Goal: Find specific page/section: Find specific page/section

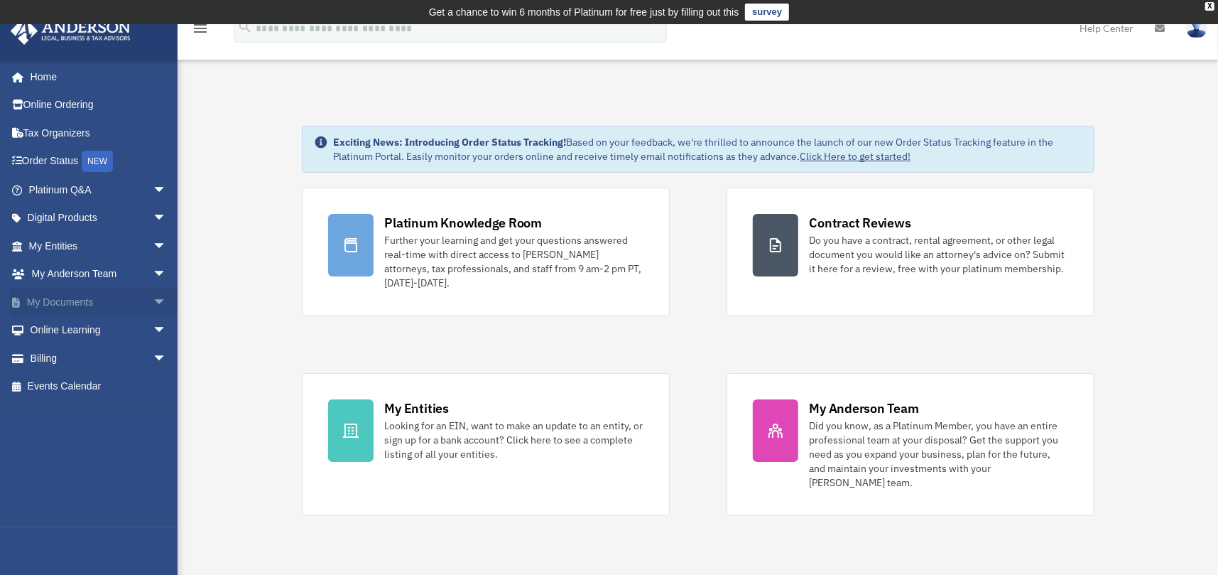
click at [153, 295] on span "arrow_drop_down" at bounding box center [167, 302] width 28 height 29
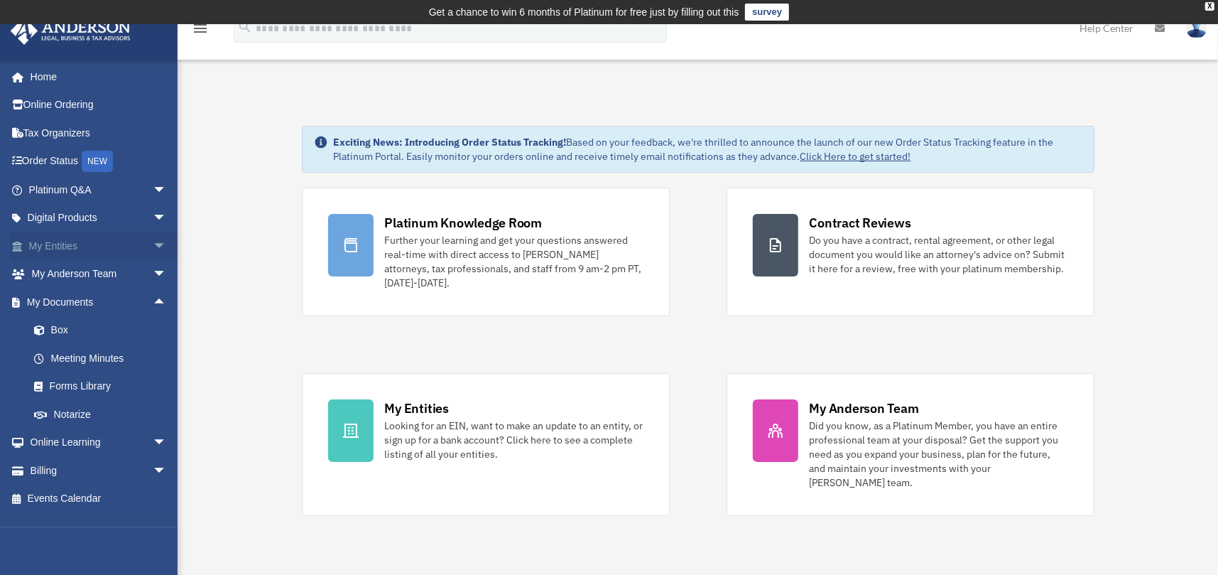
click at [153, 239] on span "arrow_drop_down" at bounding box center [167, 246] width 28 height 29
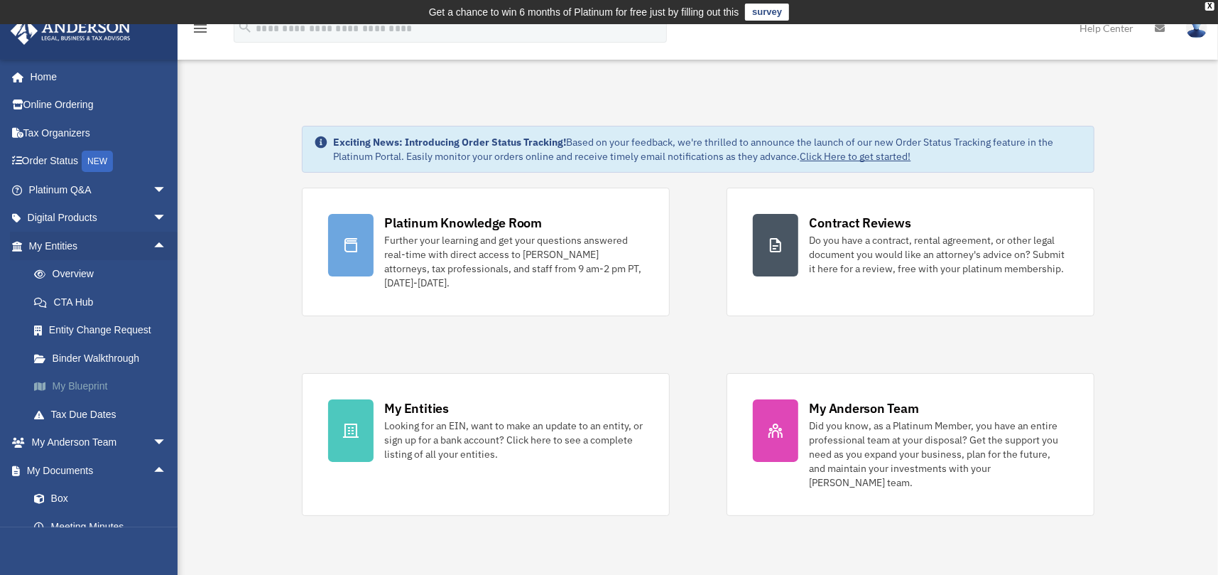
click at [81, 384] on link "My Blueprint" at bounding box center [104, 386] width 168 height 28
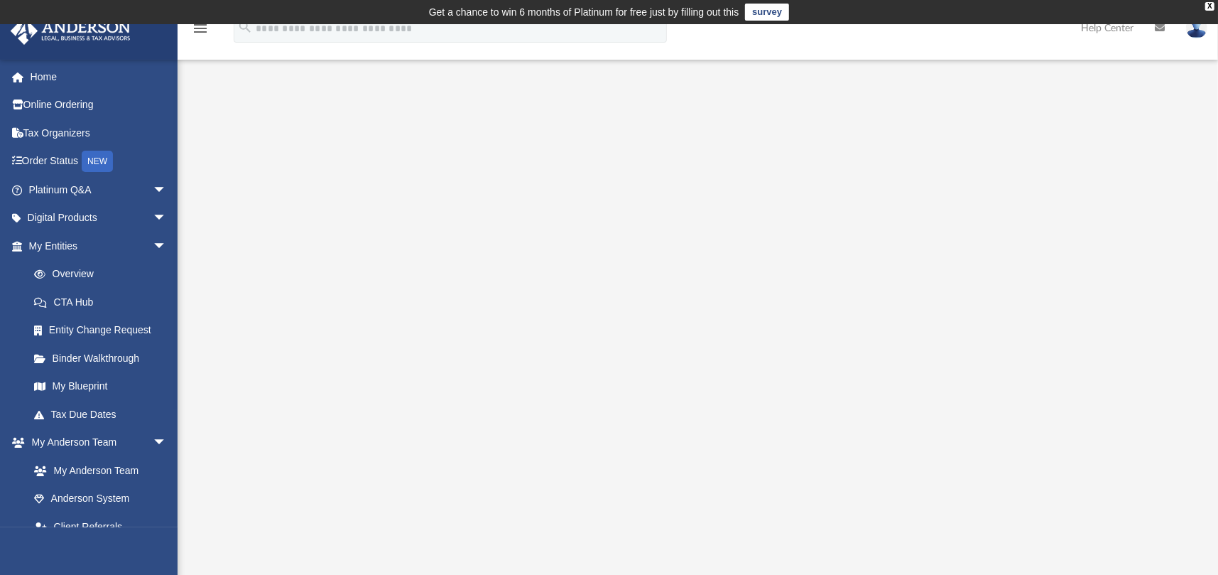
click at [1161, 469] on div at bounding box center [697, 402] width 937 height 568
